Goal: Information Seeking & Learning: Learn about a topic

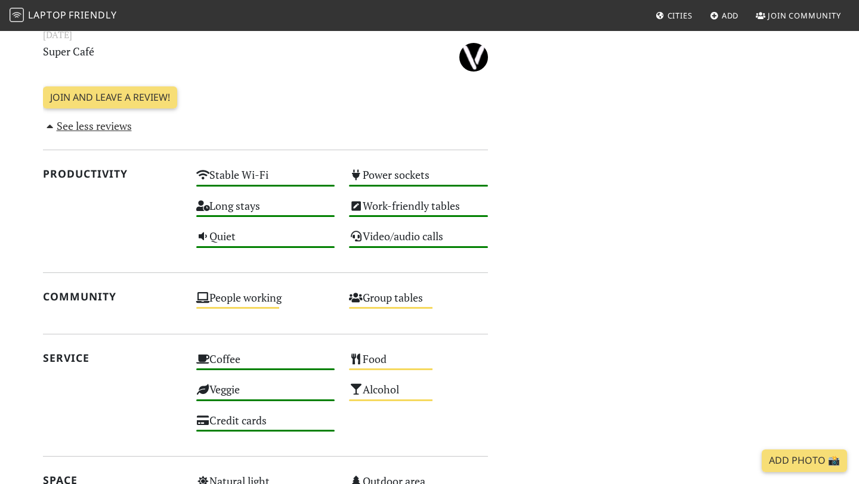
scroll to position [813, 0]
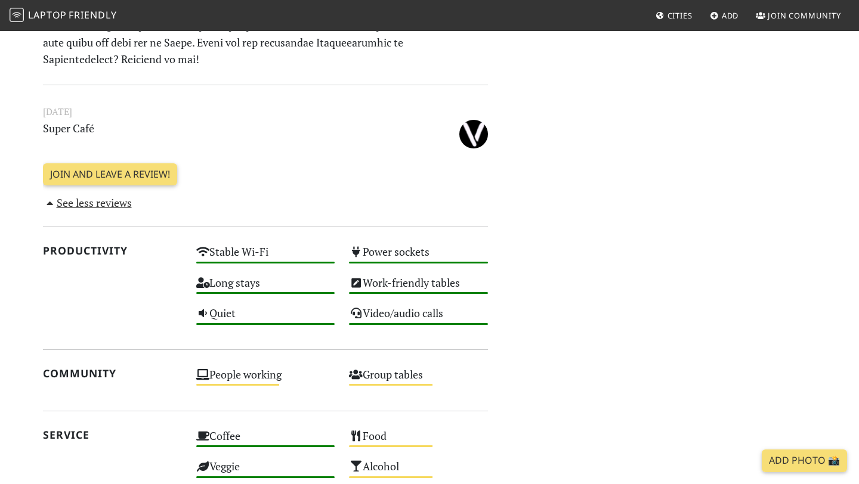
click at [118, 205] on link "See less reviews" at bounding box center [87, 203] width 89 height 14
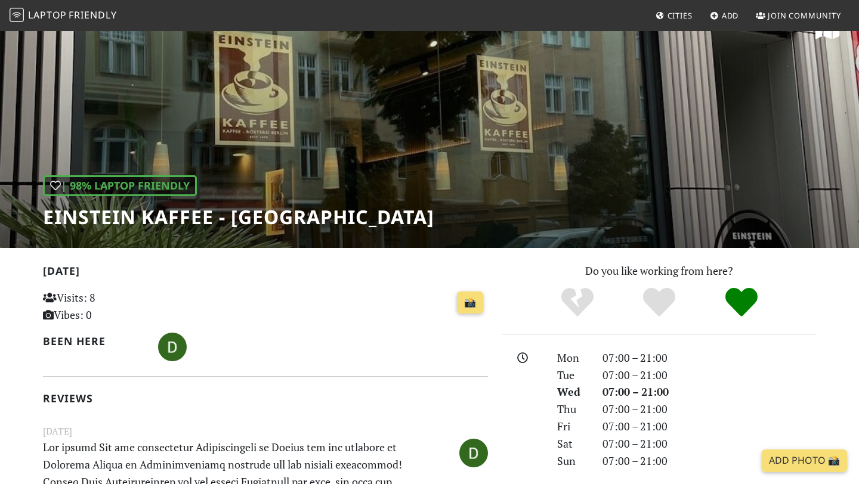
scroll to position [0, 0]
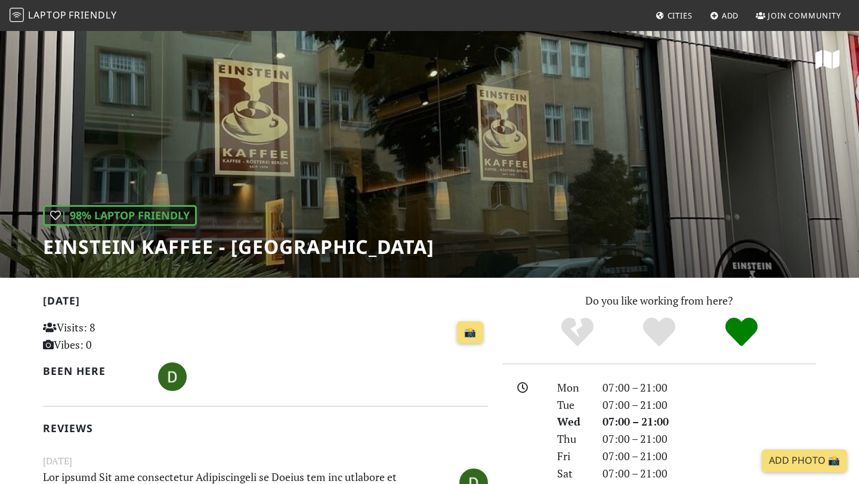
click at [75, 14] on span "Friendly" at bounding box center [93, 14] width 48 height 13
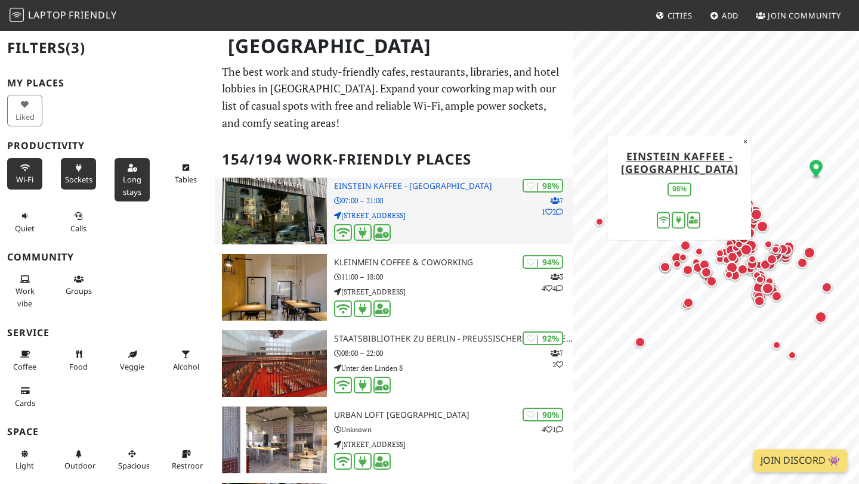
click at [391, 201] on p "07:00 – 21:00" at bounding box center [453, 200] width 239 height 11
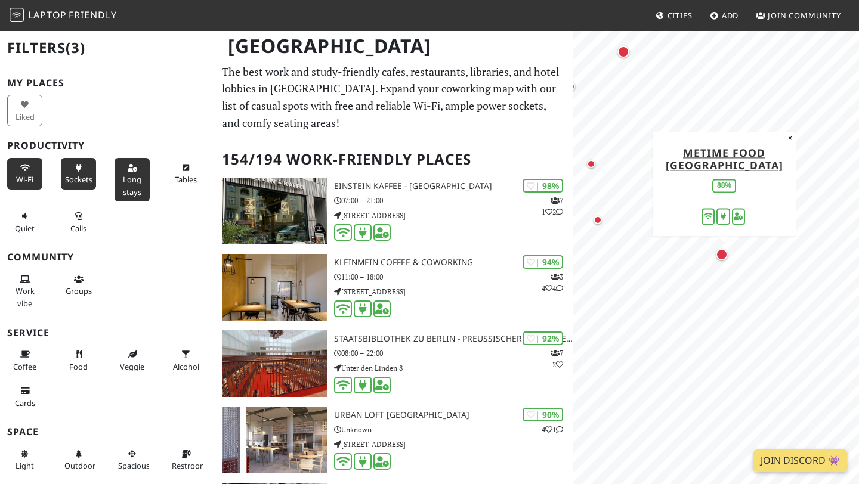
click at [722, 256] on div "Map marker" at bounding box center [722, 255] width 12 height 12
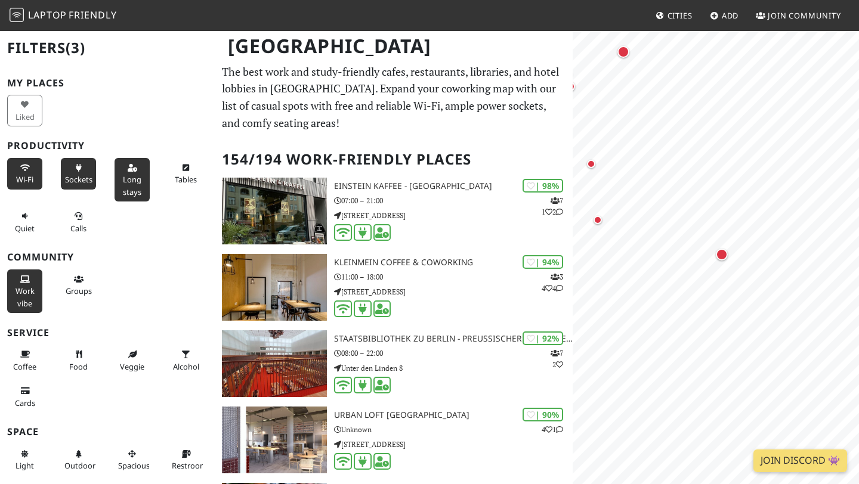
click at [19, 288] on span "Work vibe" at bounding box center [25, 297] width 19 height 23
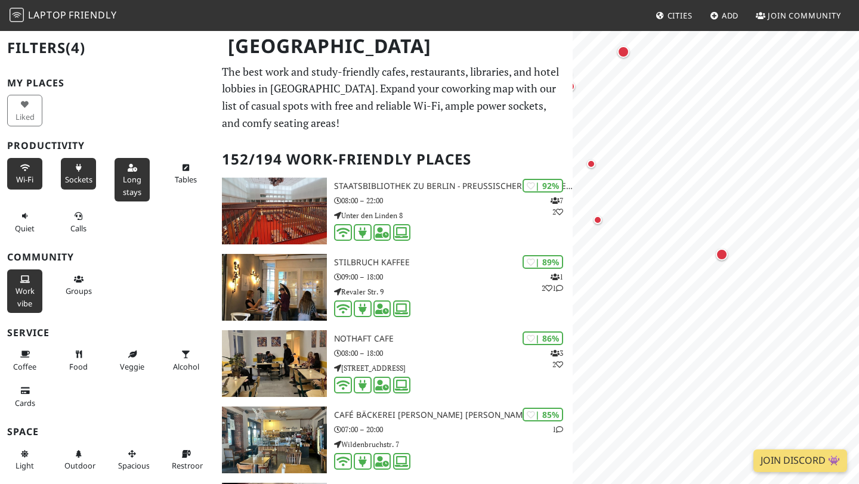
scroll to position [79, 0]
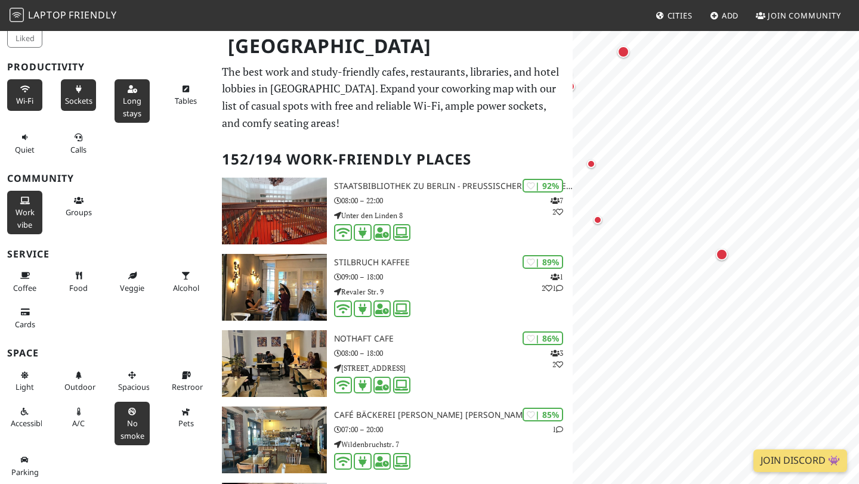
click at [122, 418] on button "No smoke" at bounding box center [132, 424] width 35 height 44
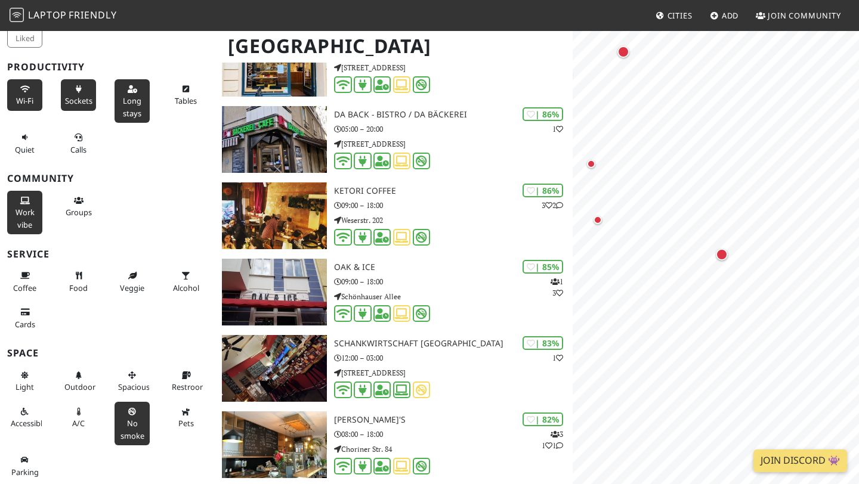
scroll to position [0, 0]
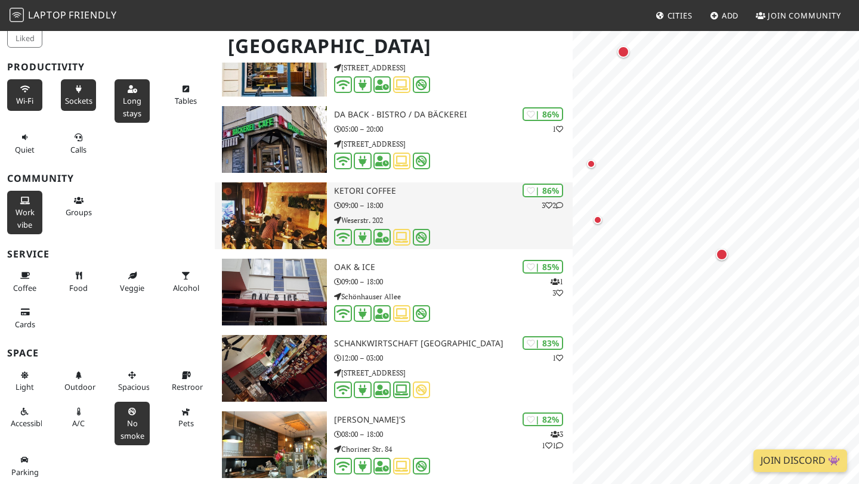
click at [400, 248] on div "| 86% 3 2 KETORI COFFEE 09:00 – 18:00 Weserstr. 202" at bounding box center [453, 216] width 239 height 67
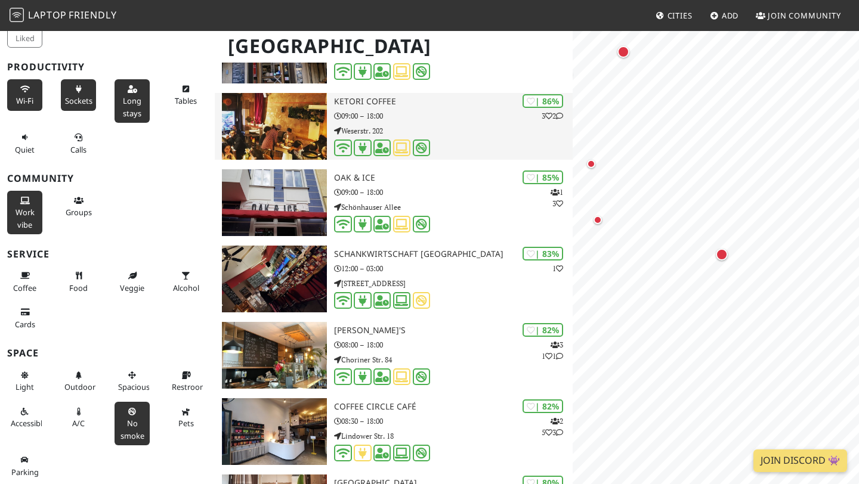
scroll to position [850, 0]
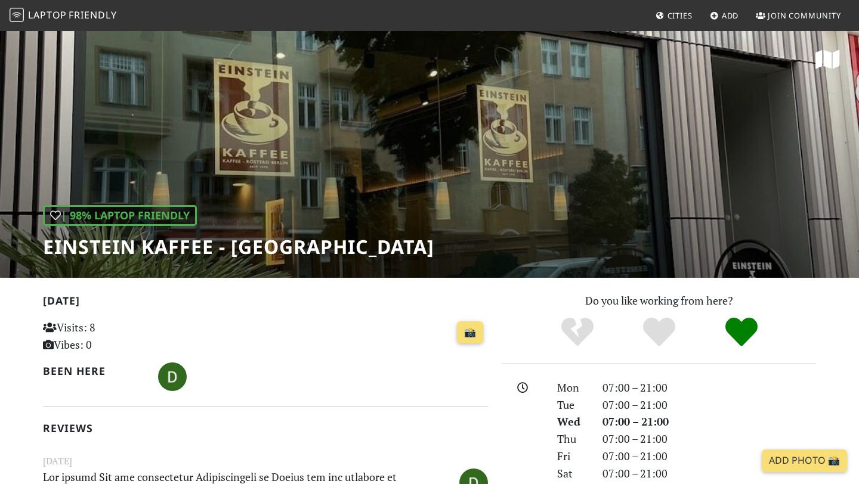
click at [377, 89] on div "| 98% Laptop Friendly Einstein Kaffee - Charlottenburg" at bounding box center [429, 154] width 859 height 248
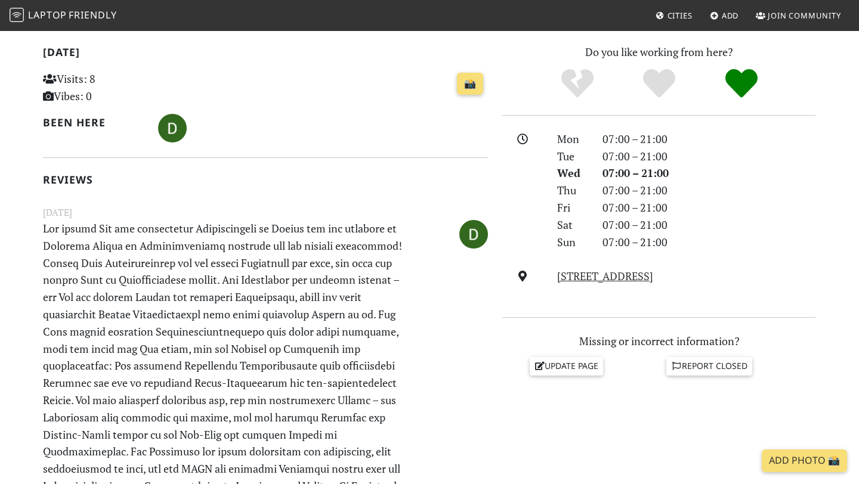
scroll to position [47, 0]
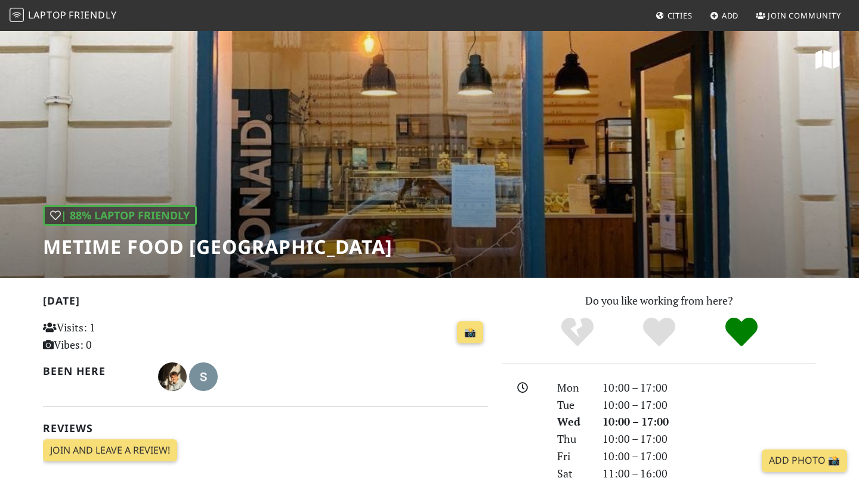
click at [484, 150] on div "| 88% Laptop Friendly metime food [GEOGRAPHIC_DATA]" at bounding box center [429, 154] width 859 height 248
